Goal: Transaction & Acquisition: Purchase product/service

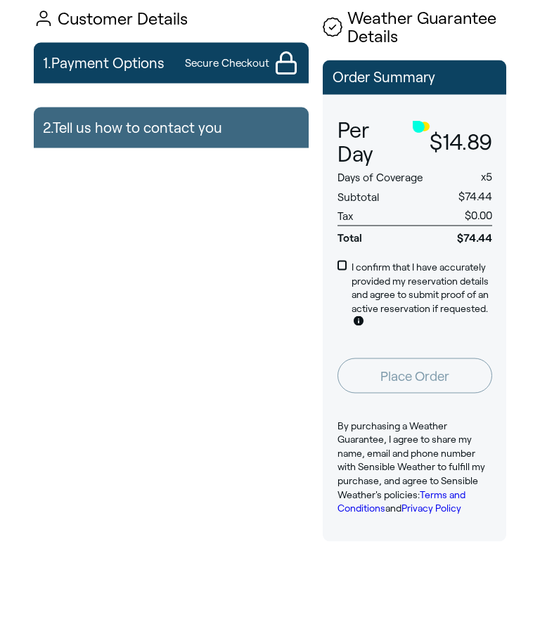
scroll to position [91, 0]
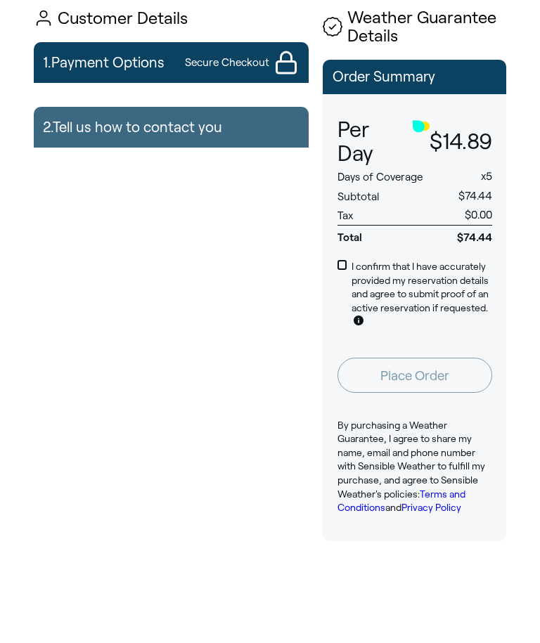
click at [102, 63] on h2 "1. Payment Options" at bounding box center [104, 62] width 122 height 31
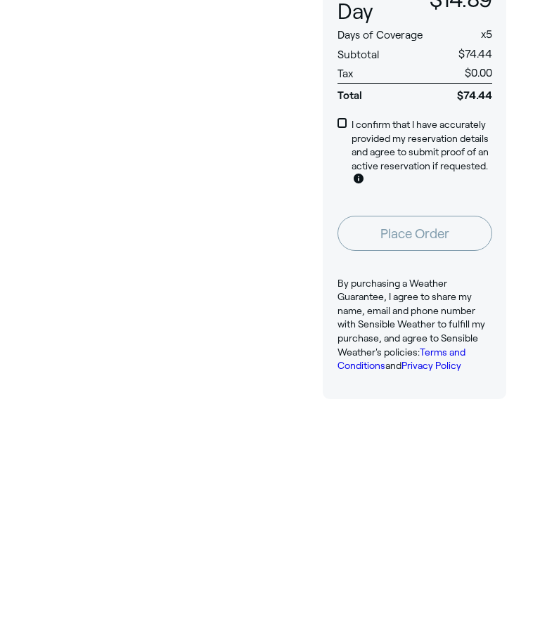
scroll to position [146, 0]
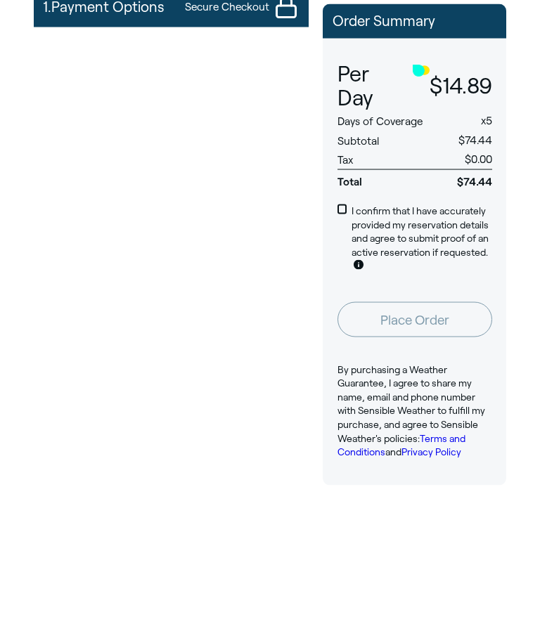
click at [340, 207] on span at bounding box center [343, 211] width 10 height 10
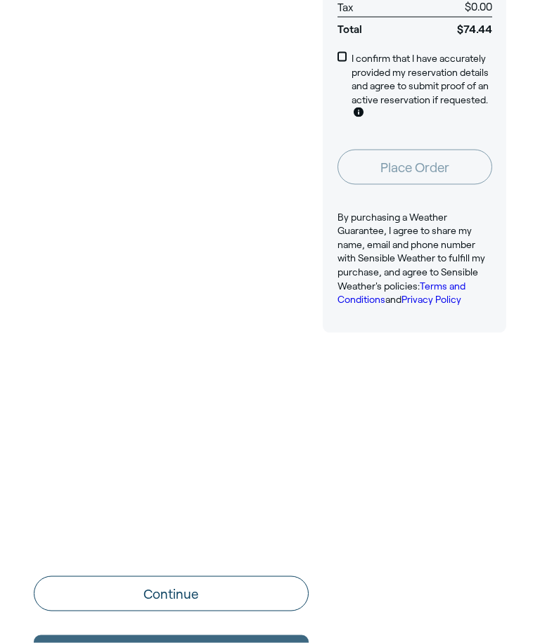
scroll to position [300, 0]
click at [138, 596] on button "Continue" at bounding box center [171, 593] width 275 height 35
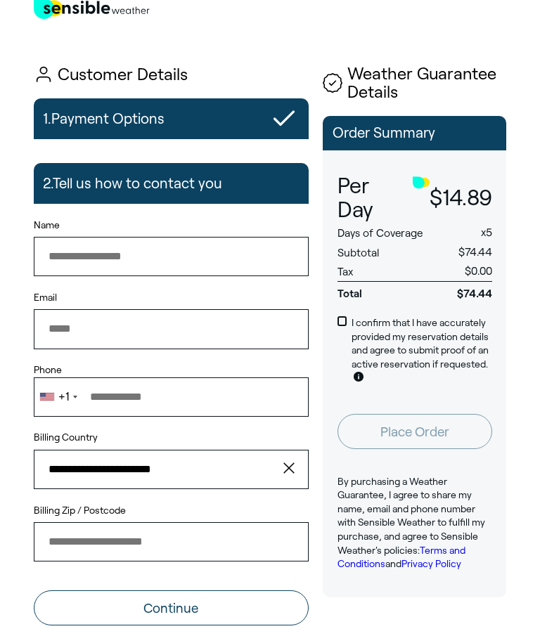
scroll to position [0, 0]
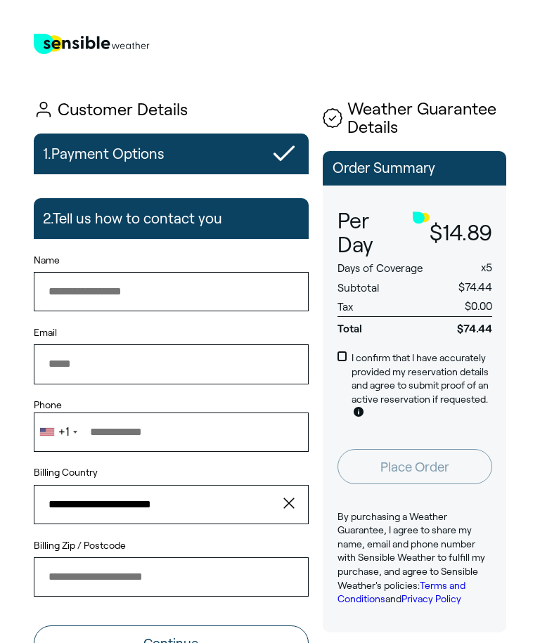
click at [66, 290] on input "Name" at bounding box center [171, 291] width 275 height 39
type input "**********"
click at [54, 372] on input "Email" at bounding box center [171, 364] width 275 height 39
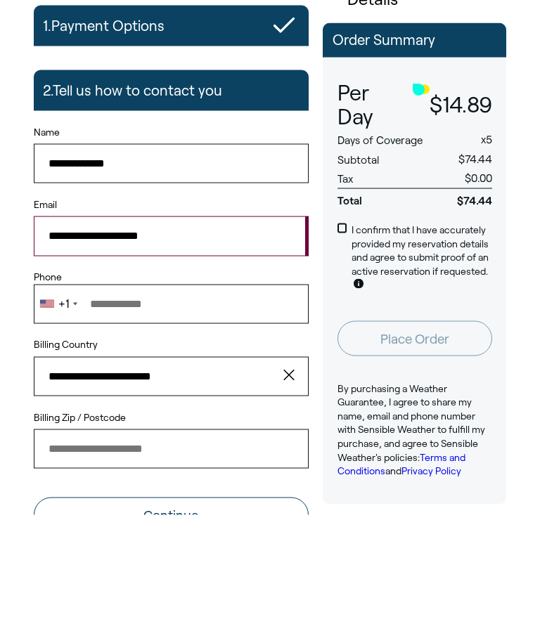
type input "**********"
click at [49, 428] on div "Telephone country code" at bounding box center [47, 432] width 14 height 8
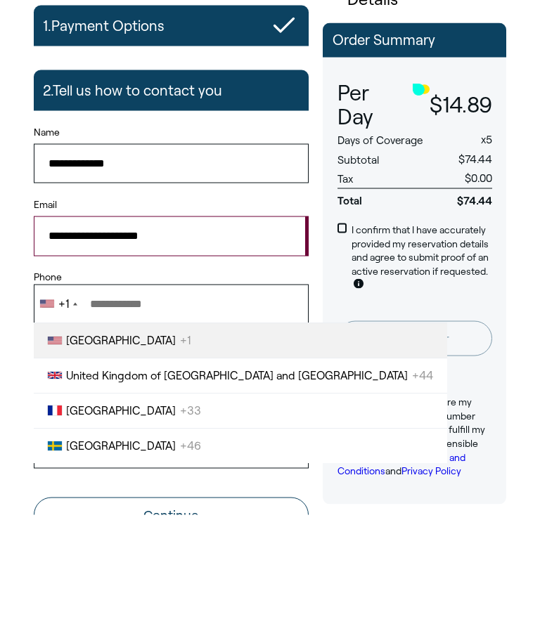
scroll to position [129, 0]
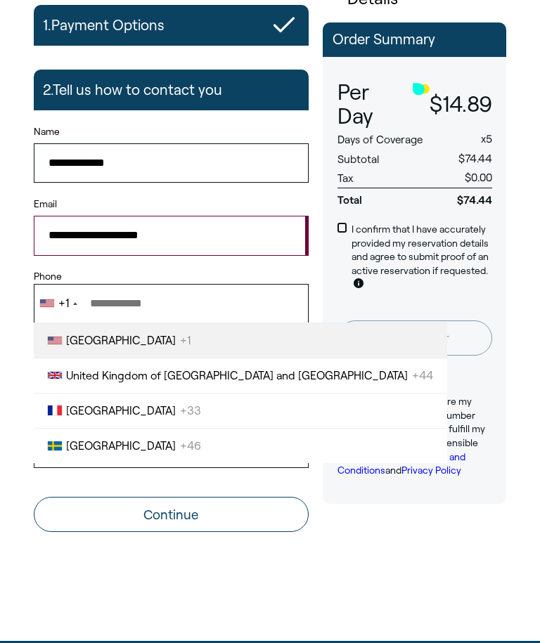
click at [59, 300] on div "+1" at bounding box center [63, 303] width 11 height 12
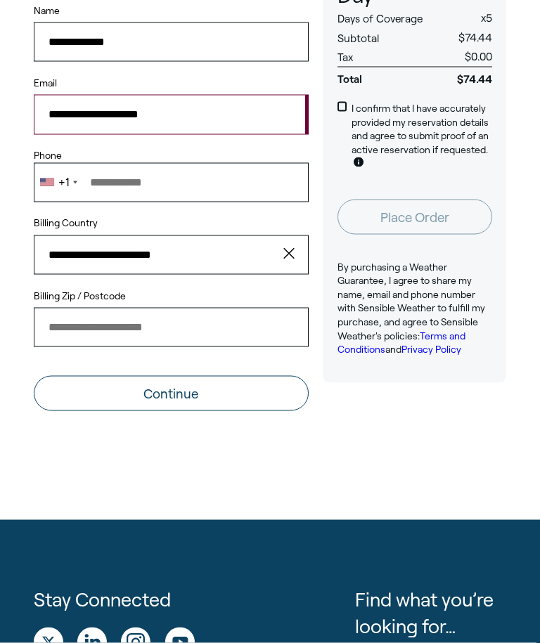
scroll to position [251, 0]
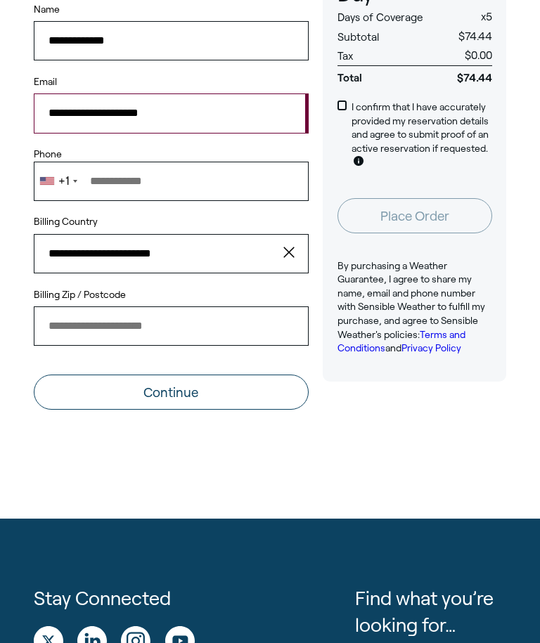
click at [66, 182] on div "+1" at bounding box center [63, 181] width 11 height 12
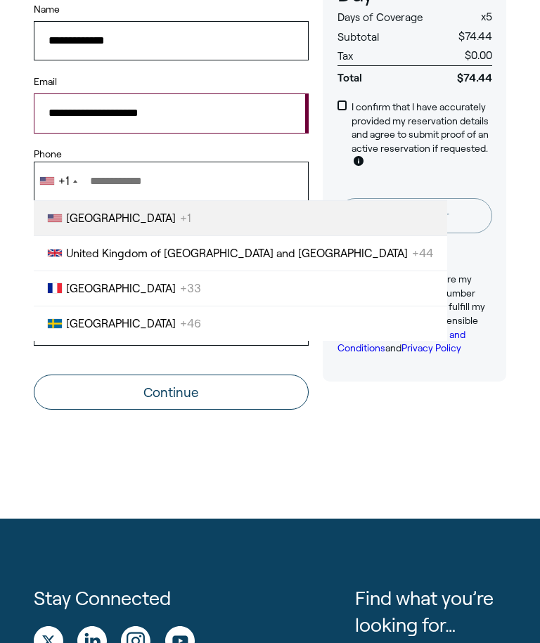
click at [101, 183] on input "Phone" at bounding box center [171, 181] width 275 height 39
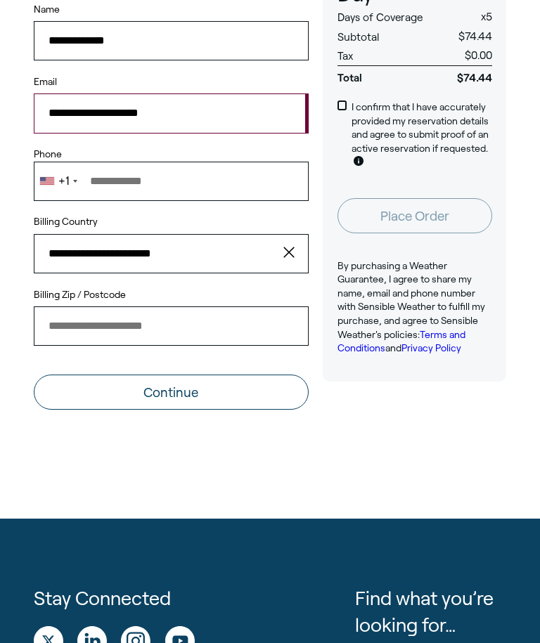
scroll to position [250, 0]
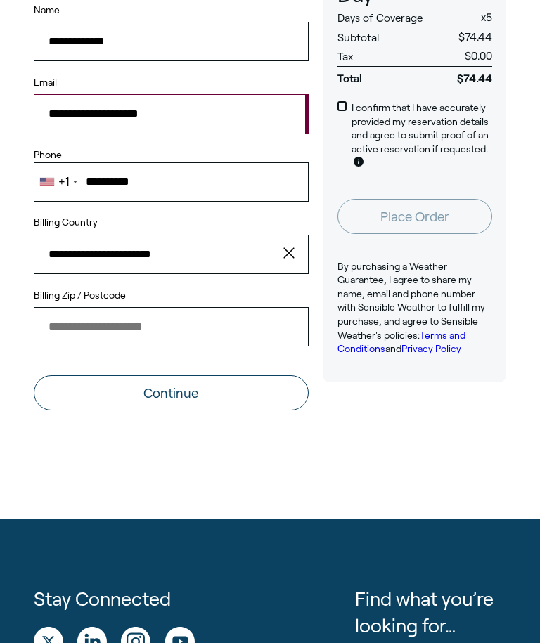
click at [56, 331] on input "Billing Zip / Postcode" at bounding box center [171, 326] width 275 height 39
type input "**********"
type input "*****"
click at [131, 399] on button "Continue" at bounding box center [171, 393] width 275 height 35
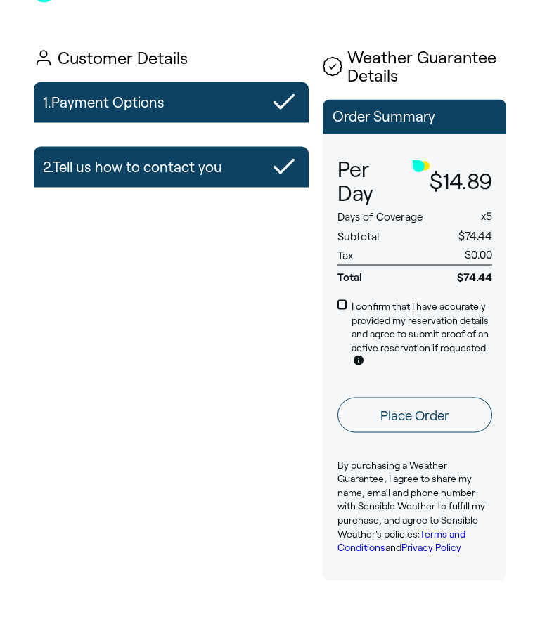
scroll to position [52, 0]
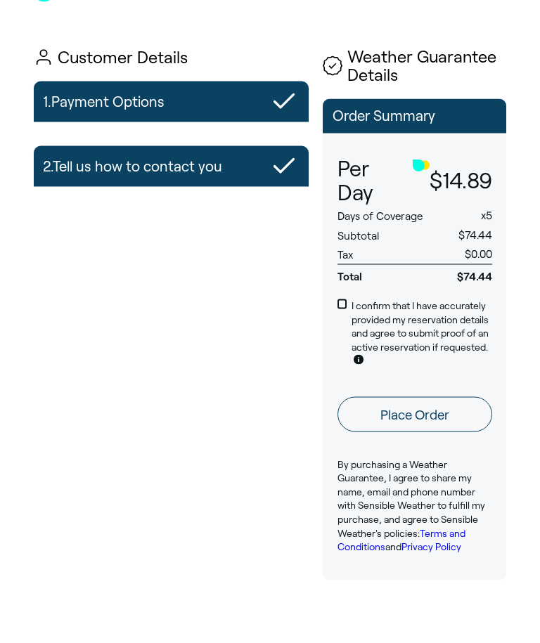
click at [360, 119] on p "Order Summary" at bounding box center [415, 115] width 165 height 15
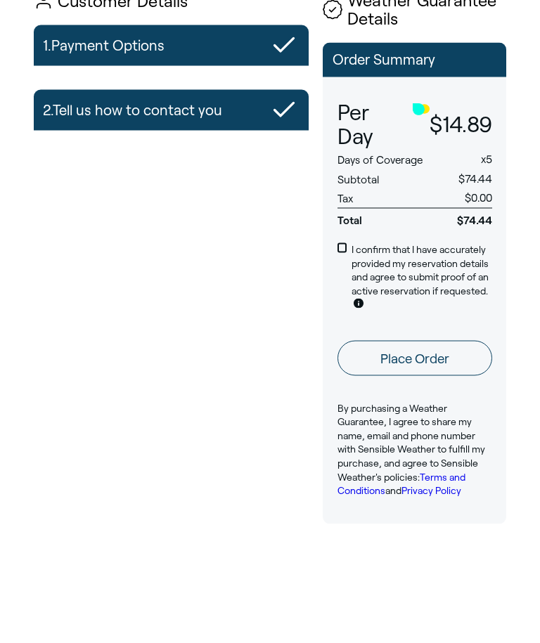
scroll to position [110, 0]
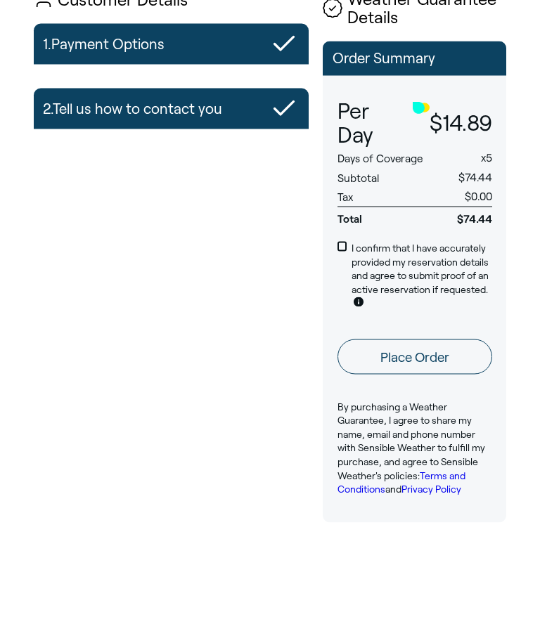
click at [404, 359] on button "Place Order" at bounding box center [415, 357] width 155 height 35
